Goal: Navigation & Orientation: Find specific page/section

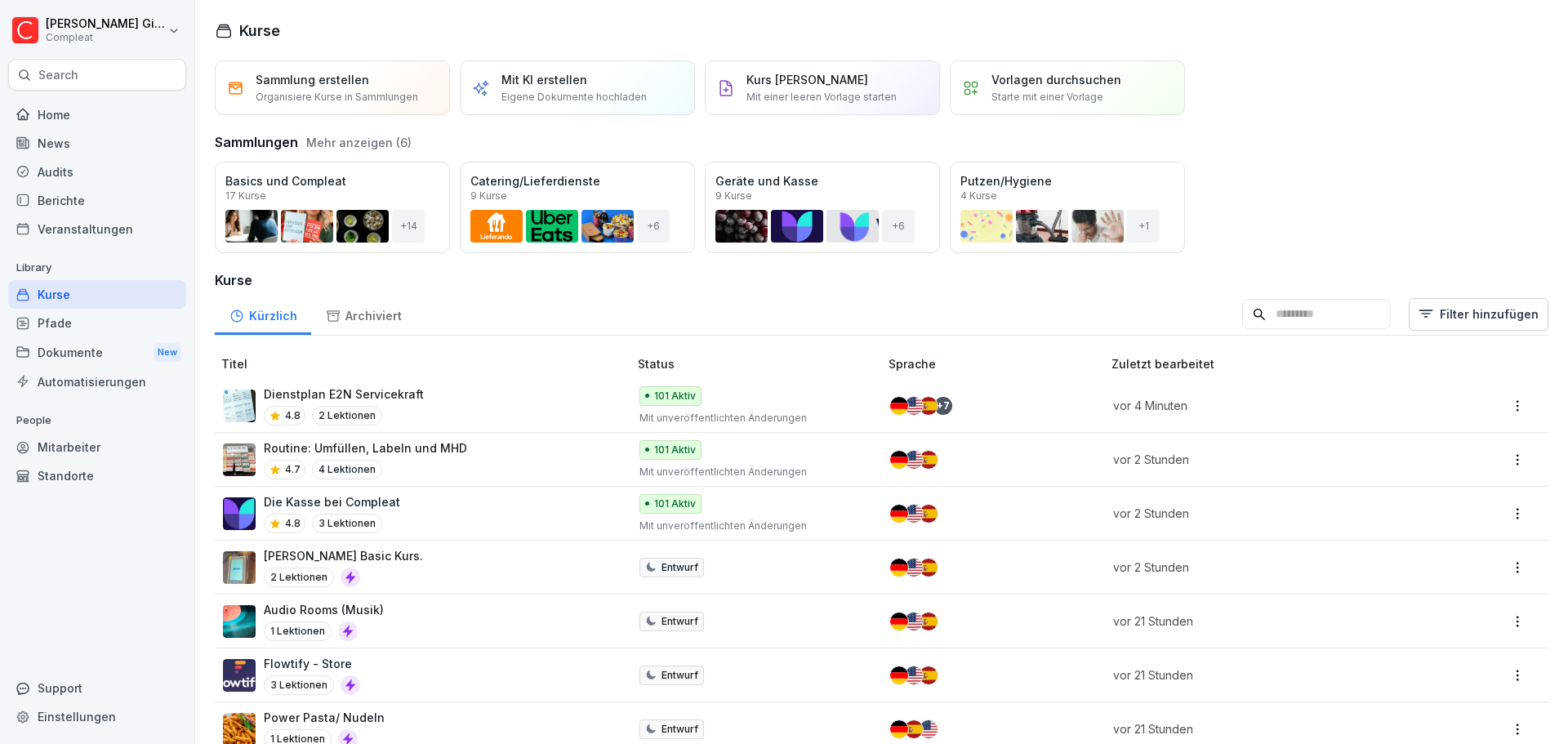
click at [111, 314] on div "Pfade" at bounding box center [97, 323] width 178 height 28
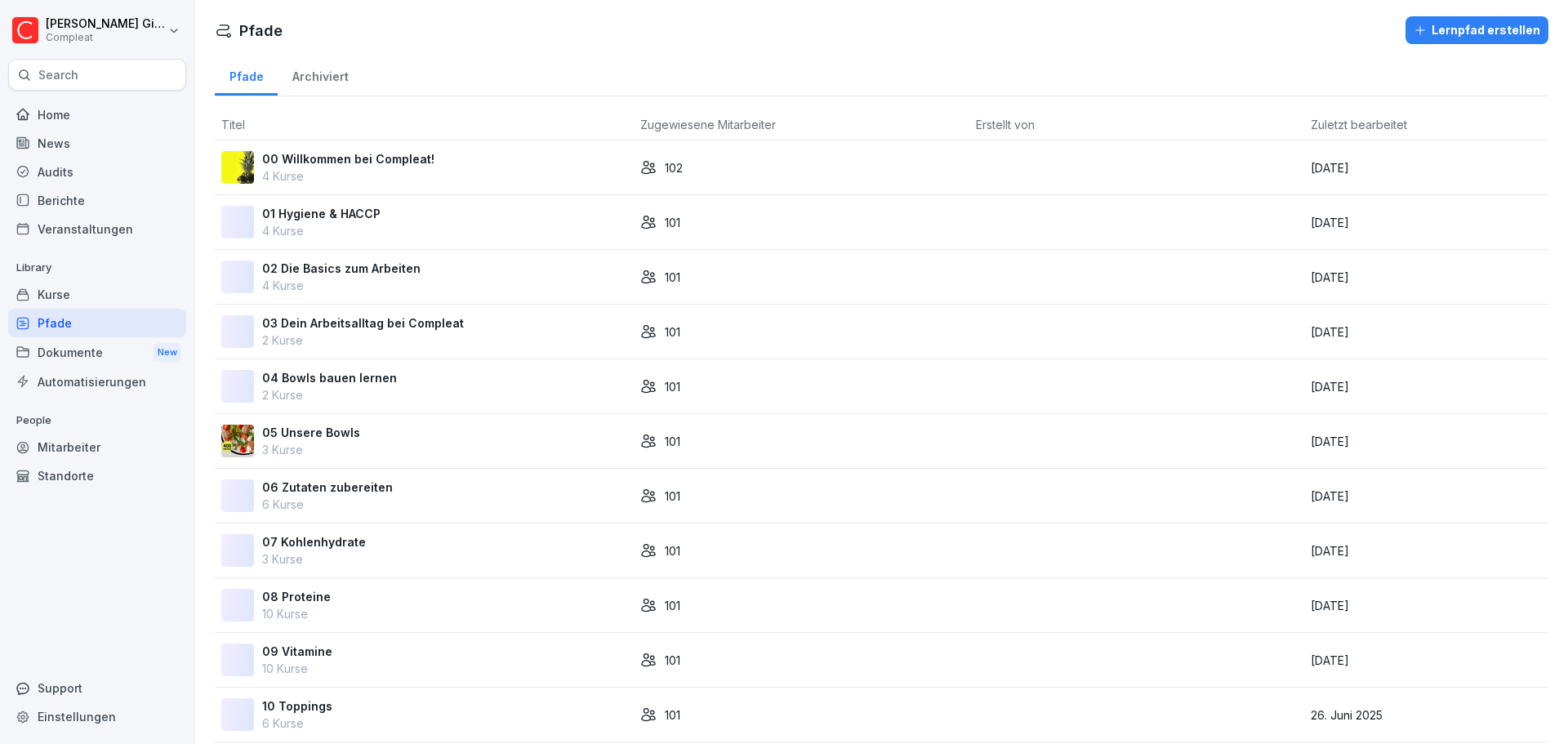
scroll to position [625, 0]
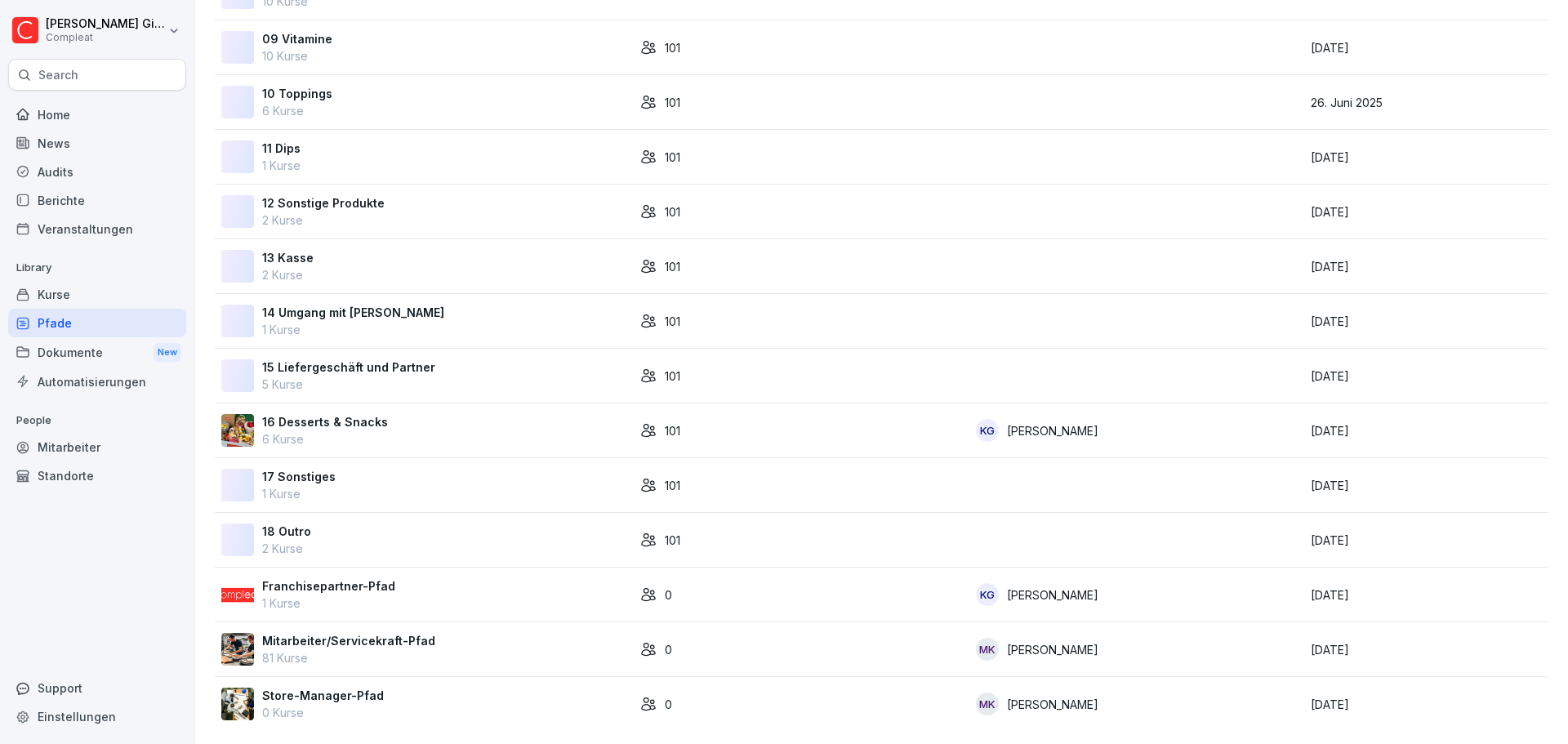
click at [226, 694] on img at bounding box center [237, 704] width 33 height 33
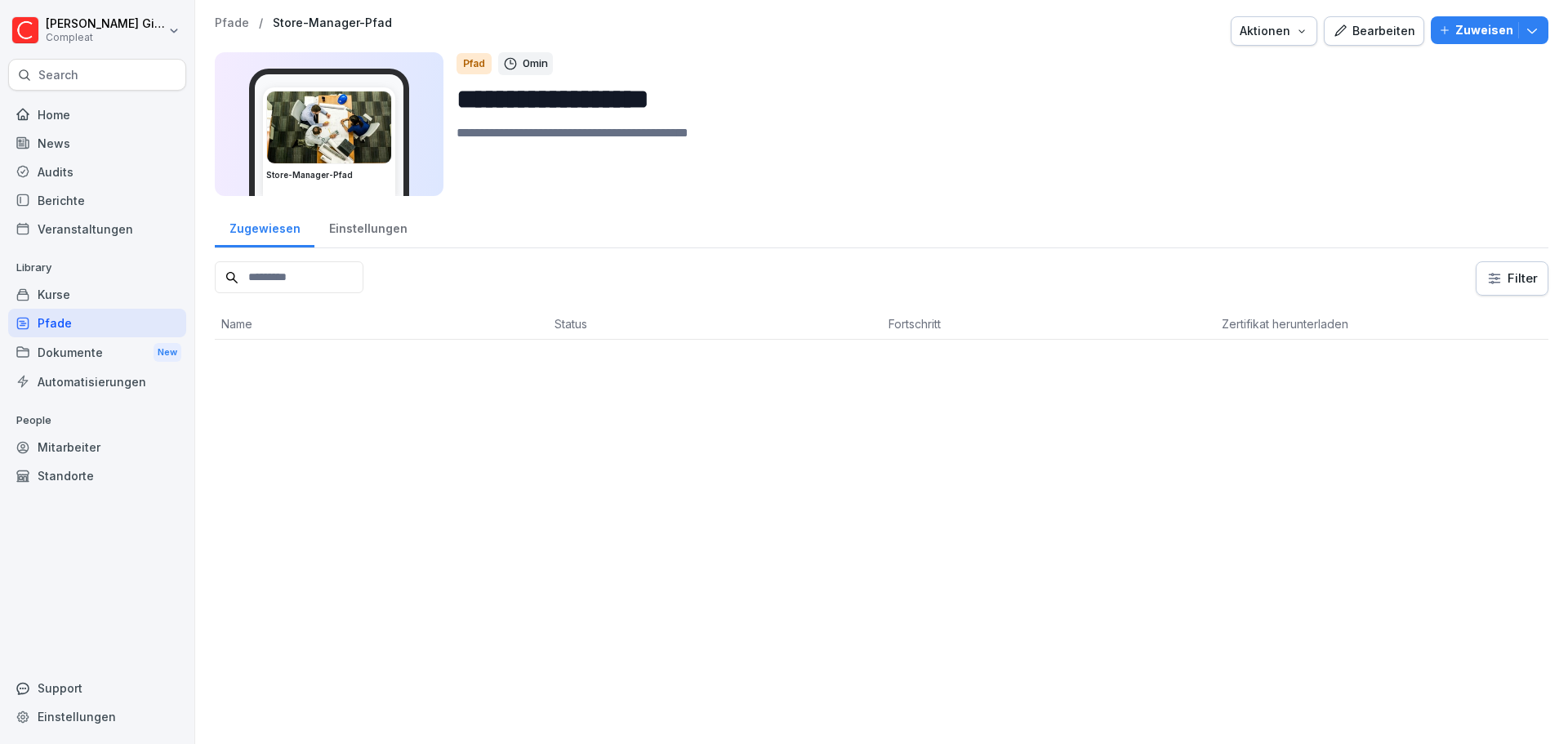
click at [76, 112] on div "Home" at bounding box center [97, 115] width 178 height 28
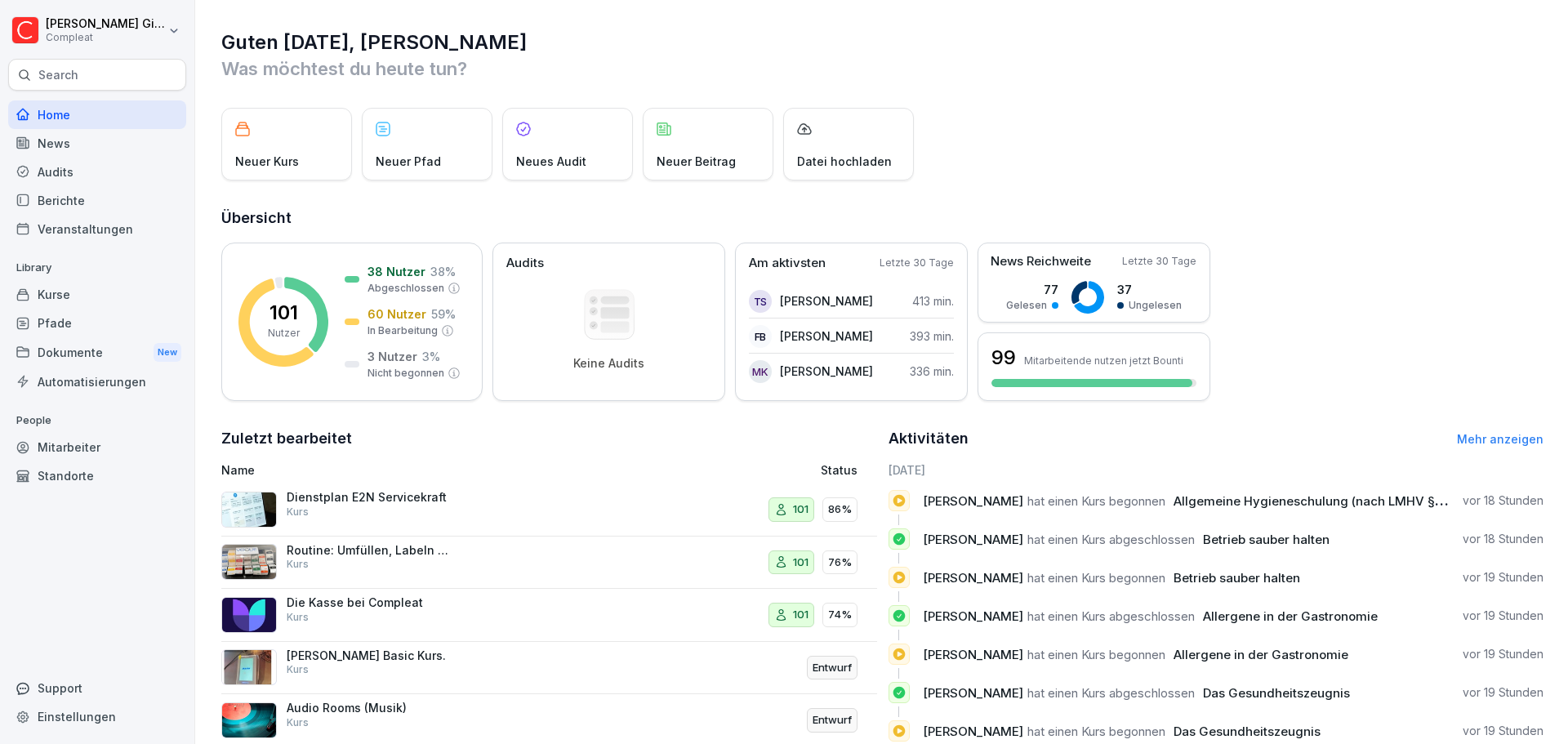
click at [123, 110] on div "Home" at bounding box center [97, 115] width 178 height 28
click at [103, 282] on div "Kurse" at bounding box center [97, 294] width 178 height 28
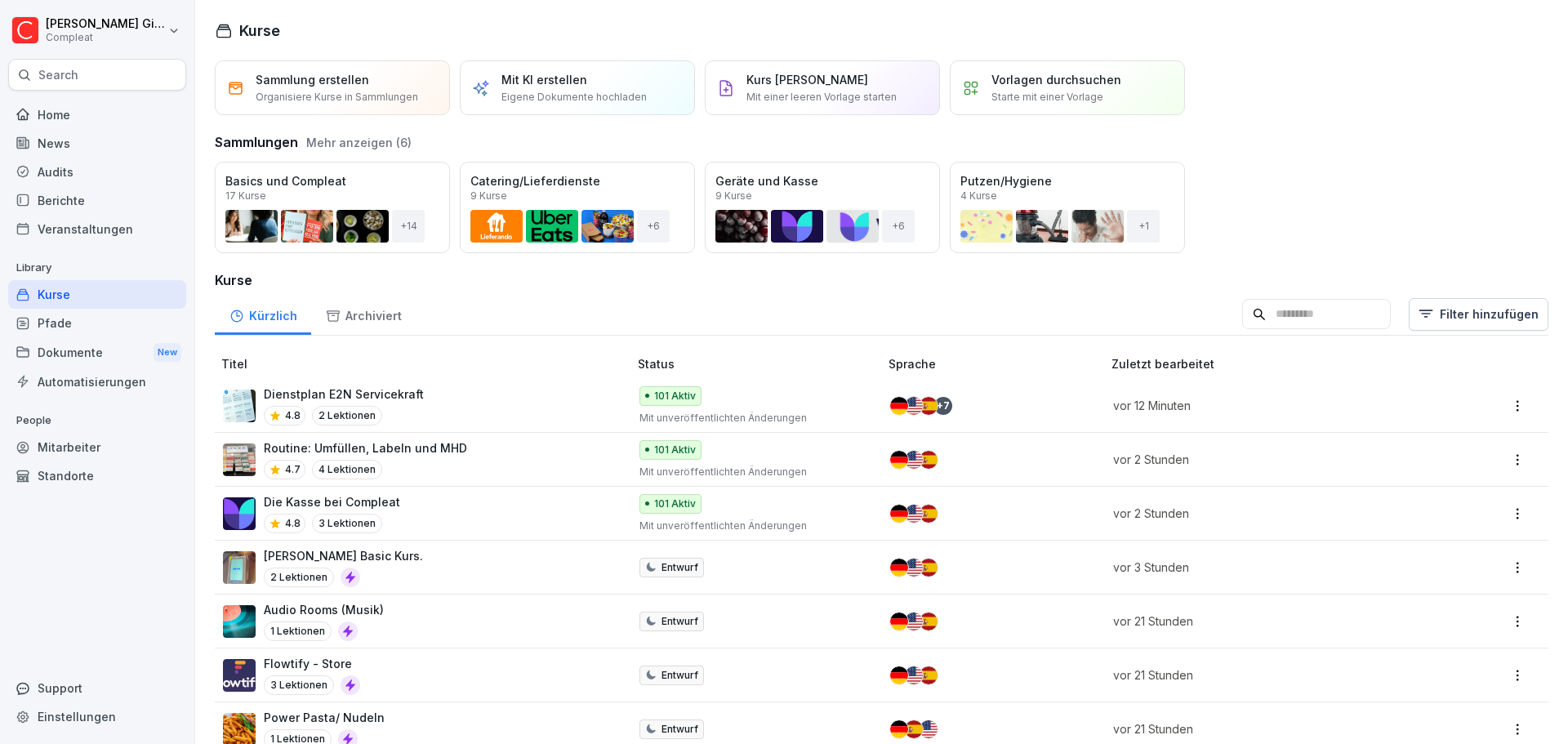
click at [387, 322] on div "Archiviert" at bounding box center [364, 314] width 105 height 42
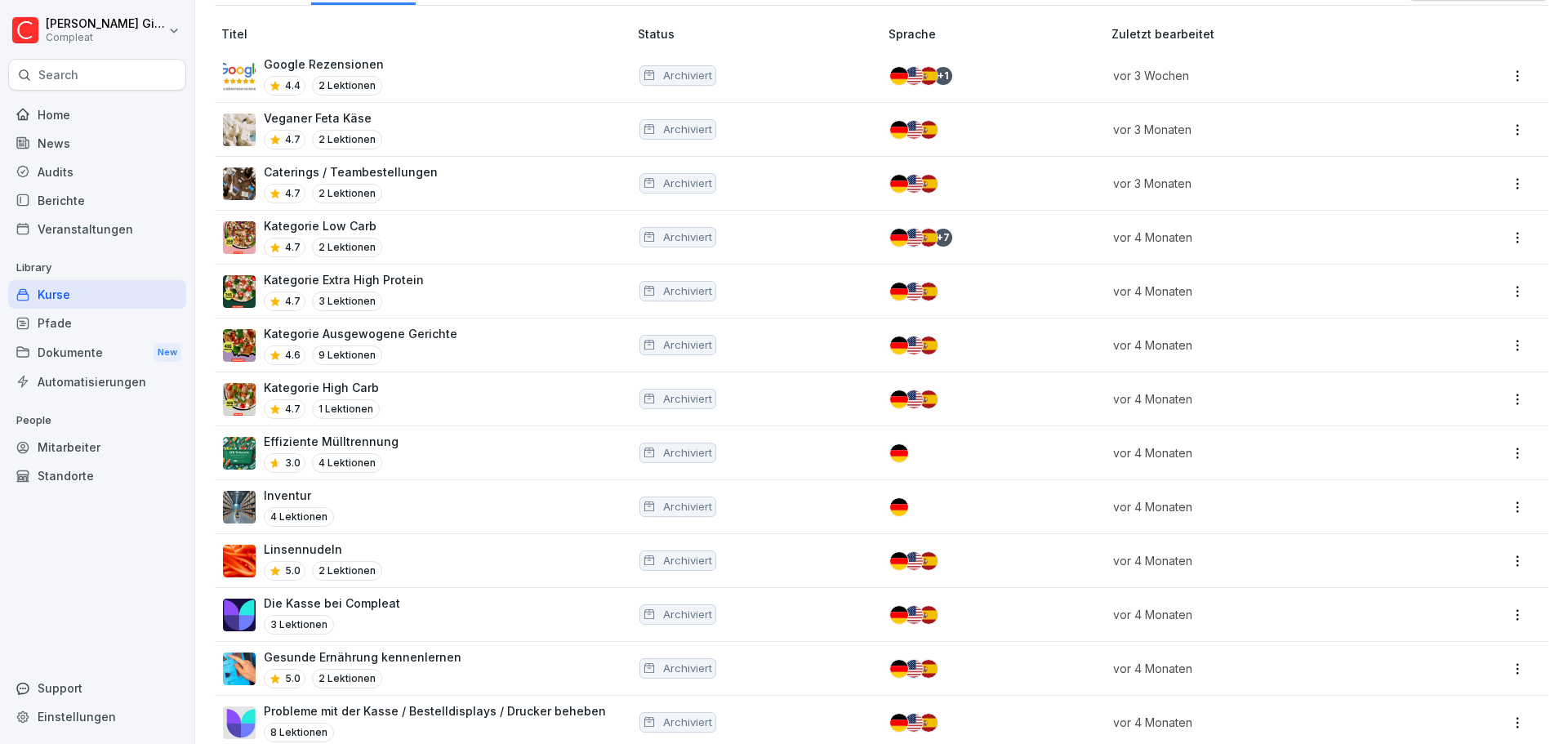
scroll to position [248, 0]
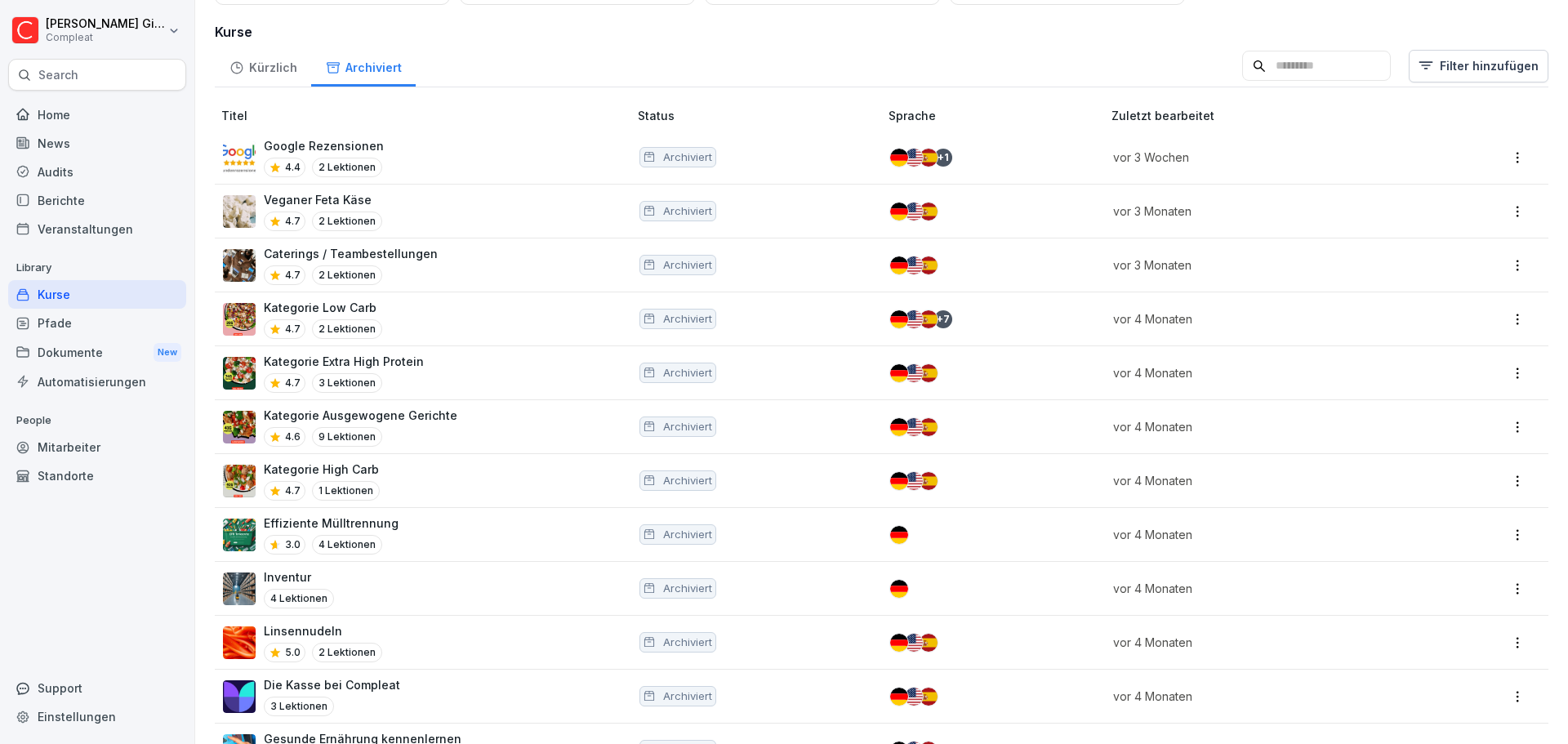
click at [290, 65] on div "Kürzlich" at bounding box center [263, 66] width 96 height 42
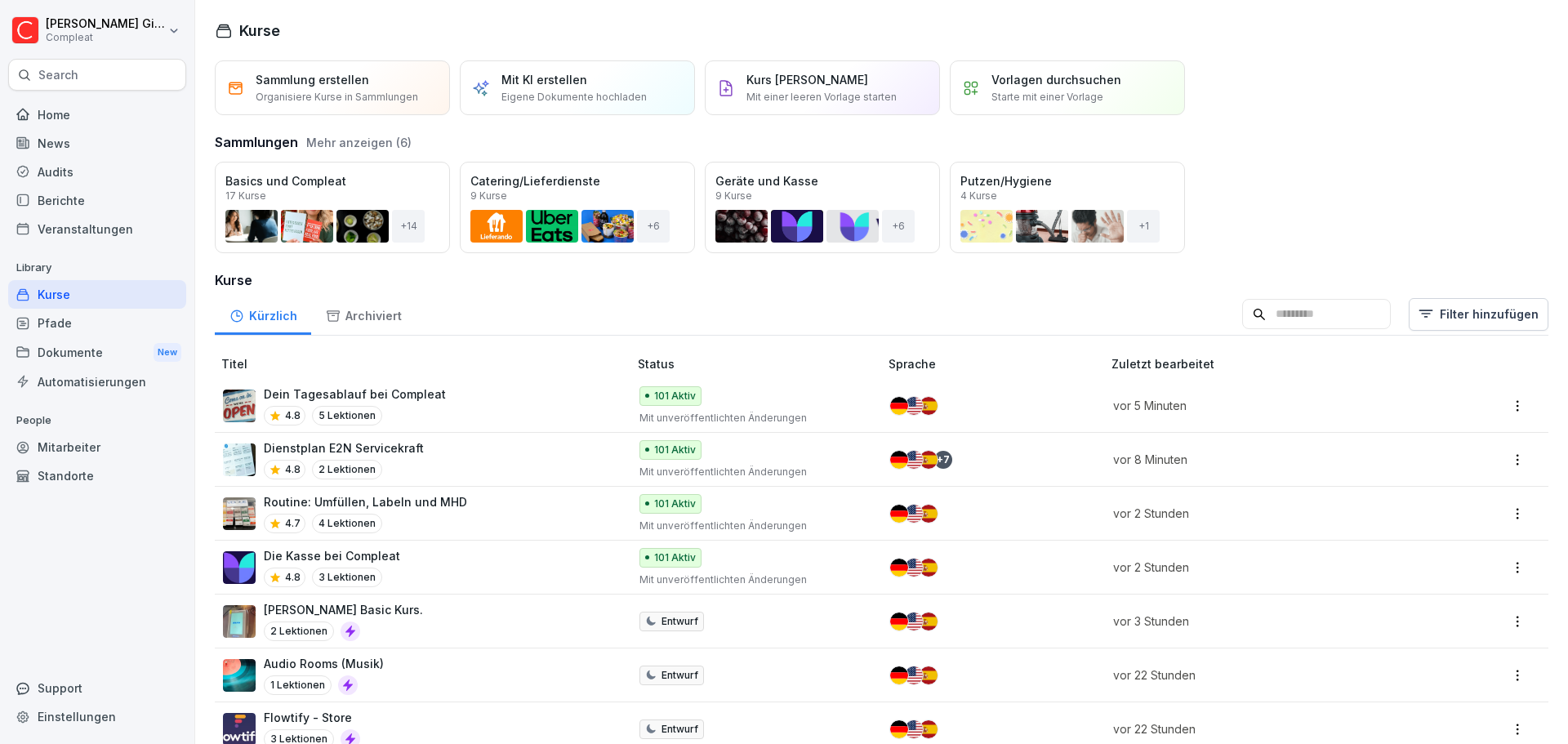
click at [85, 108] on div "Home" at bounding box center [97, 115] width 178 height 28
